Goal: Check status: Check status

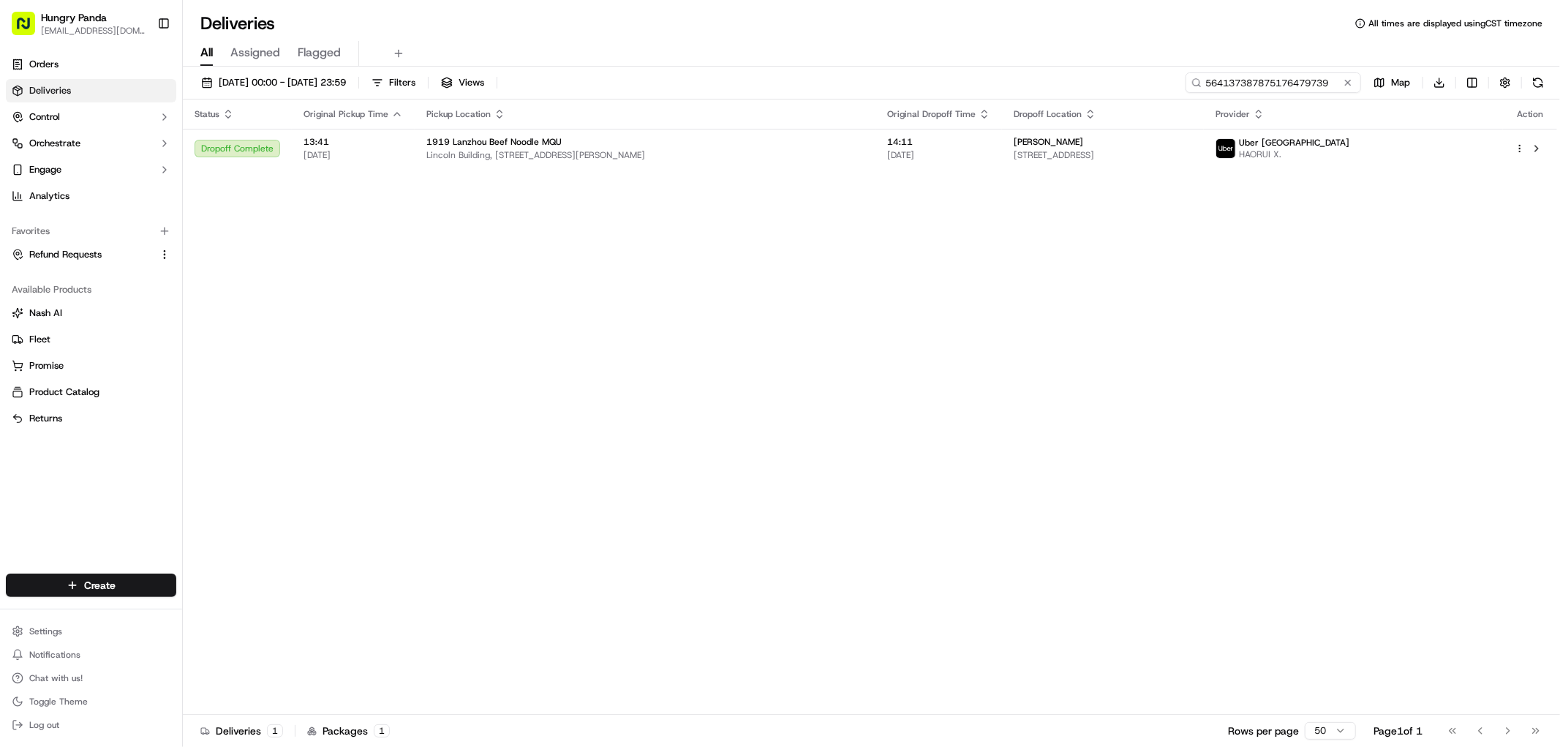
click at [1292, 78] on input "564137387875176479739" at bounding box center [1274, 82] width 176 height 20
paste input "965930275815074568365"
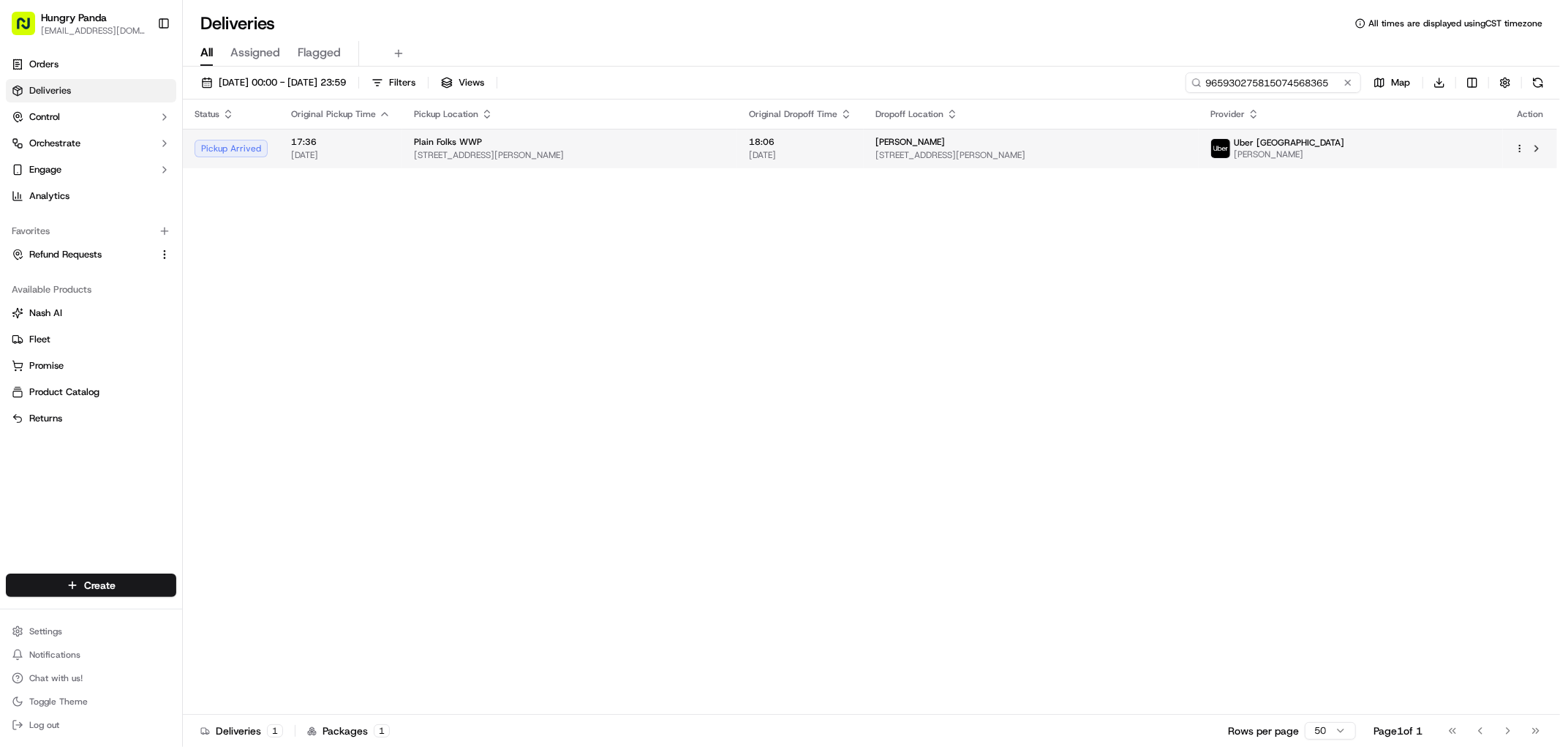
type input "965930275815074568365"
click at [1158, 148] on div "[PERSON_NAME]" at bounding box center [1032, 142] width 312 height 12
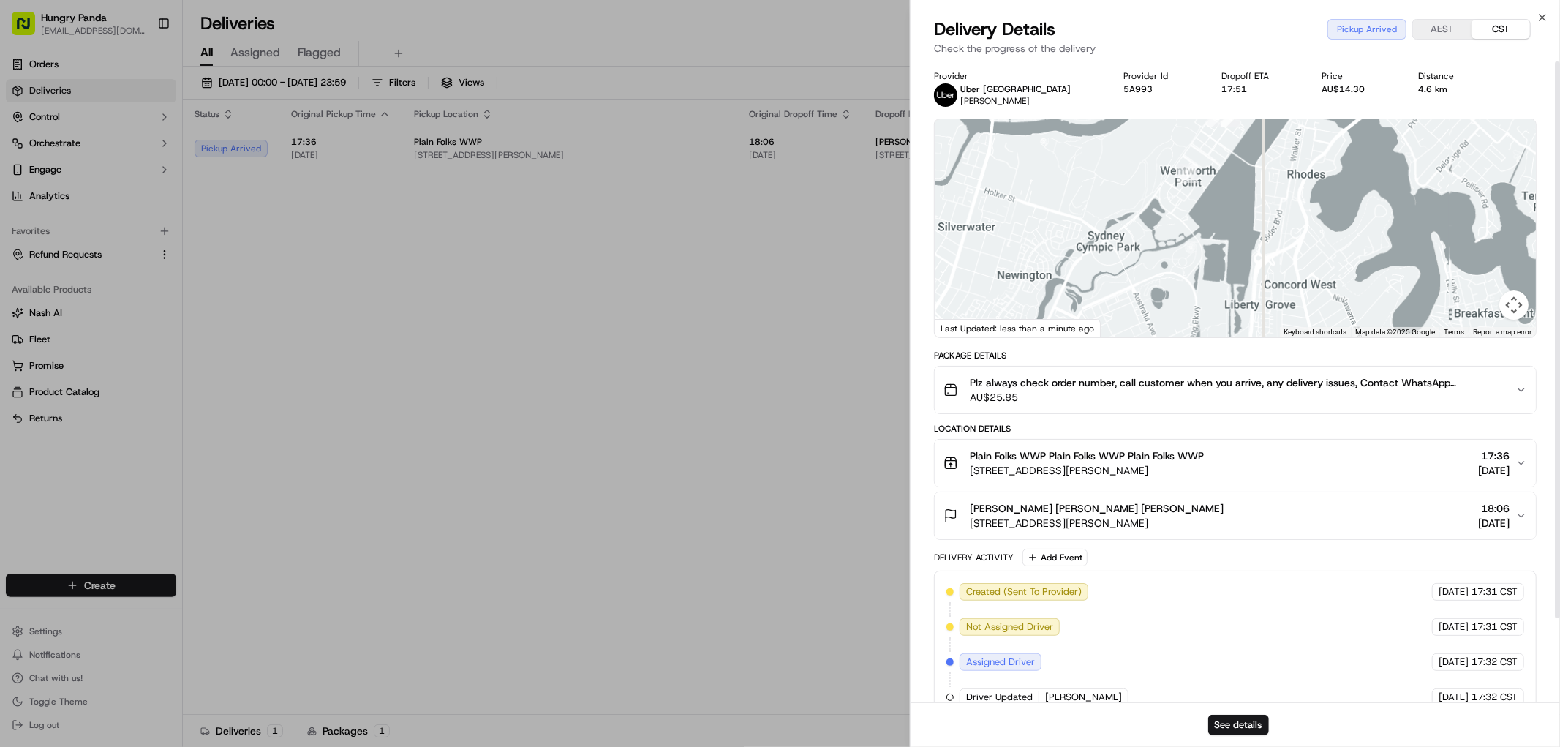
drag, startPoint x: 1299, startPoint y: 181, endPoint x: 1275, endPoint y: 257, distance: 79.1
click at [1276, 255] on div at bounding box center [1235, 228] width 601 height 218
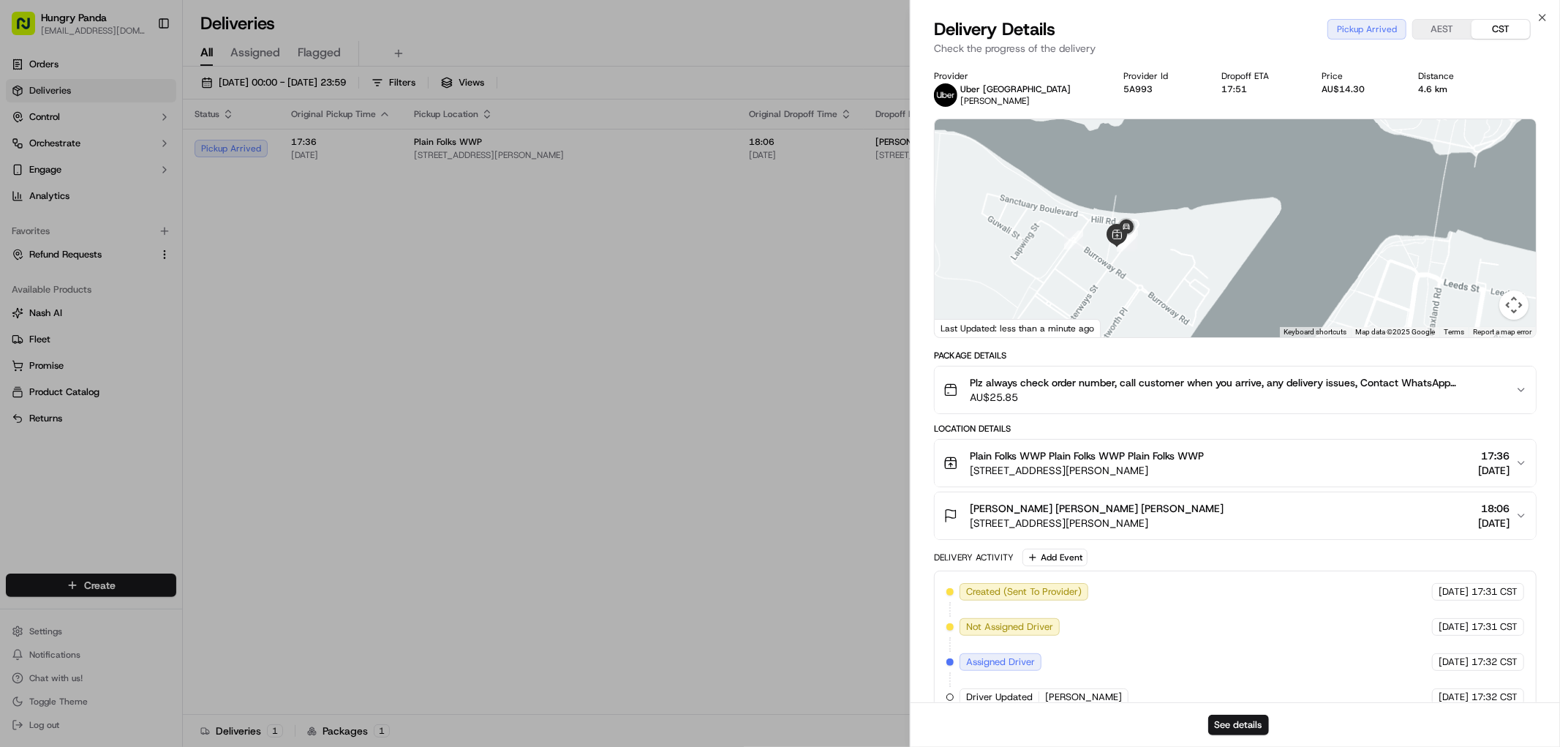
drag, startPoint x: 1212, startPoint y: 230, endPoint x: 1241, endPoint y: 222, distance: 30.2
click at [1241, 222] on div at bounding box center [1235, 228] width 601 height 218
